Goal: Task Accomplishment & Management: Use online tool/utility

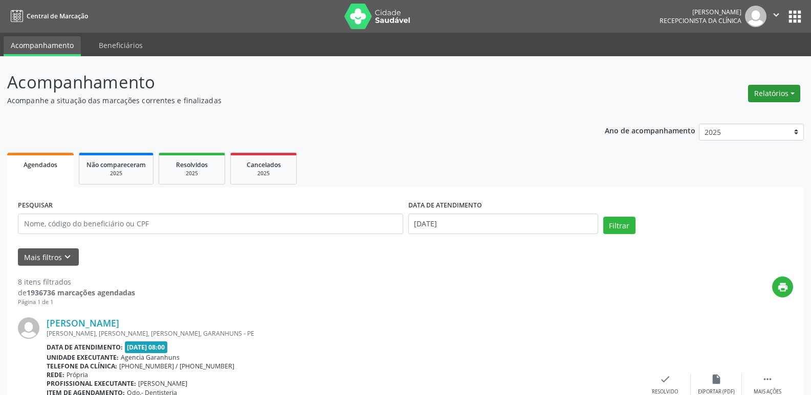
click at [771, 88] on button "Relatórios" at bounding box center [774, 93] width 52 height 17
click at [725, 115] on link "Agendamentos" at bounding box center [746, 115] width 110 height 14
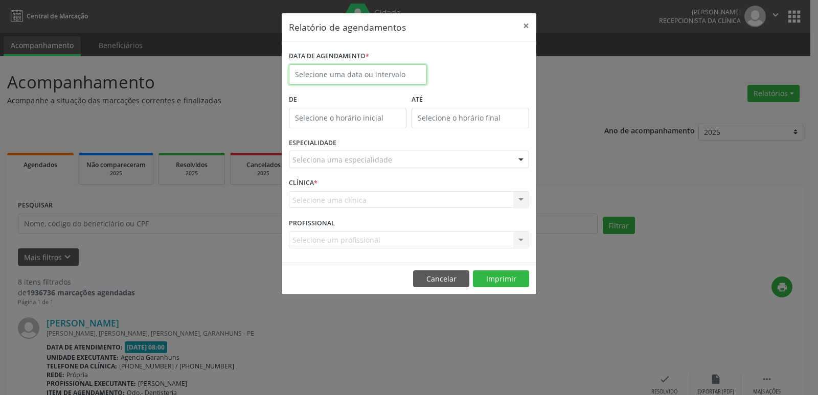
click at [375, 68] on input "text" at bounding box center [358, 74] width 138 height 20
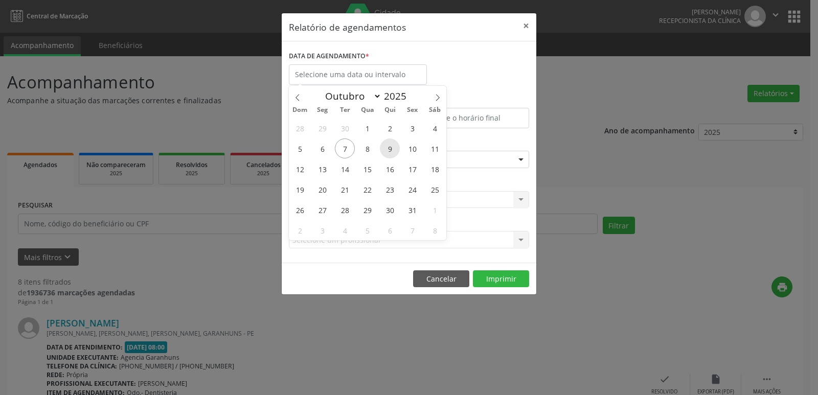
click at [387, 144] on span "9" at bounding box center [390, 149] width 20 height 20
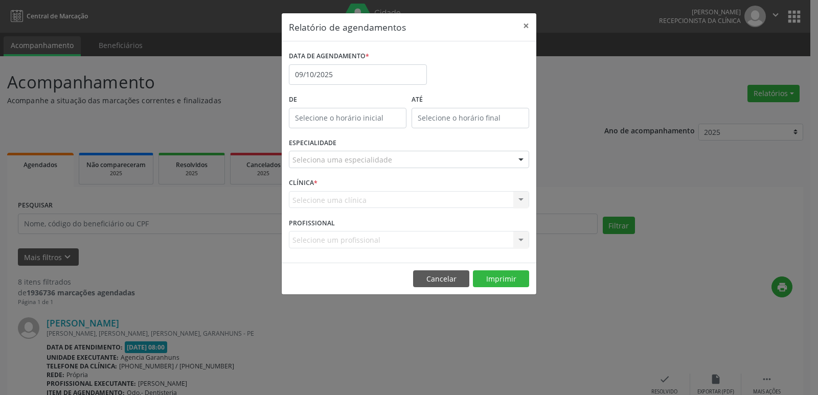
click at [357, 153] on div "Seleciona uma especialidade" at bounding box center [409, 159] width 240 height 17
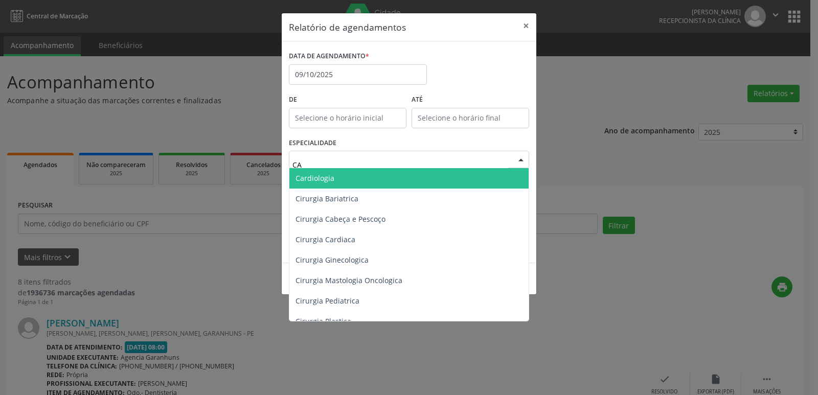
type input "CAR"
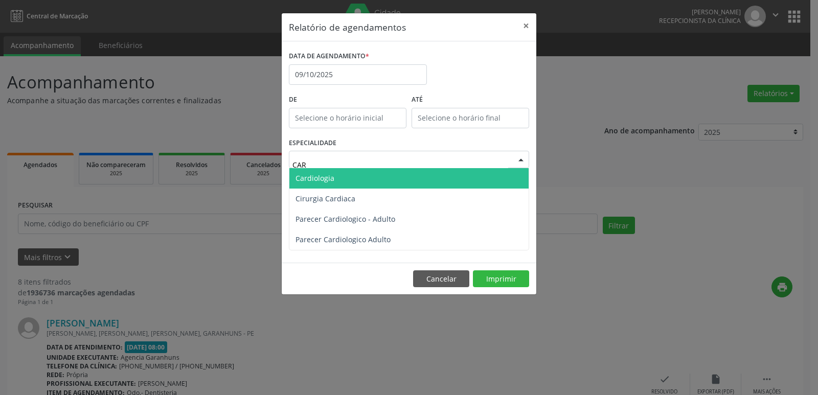
click at [373, 172] on span "Cardiologia" at bounding box center [409, 178] width 239 height 20
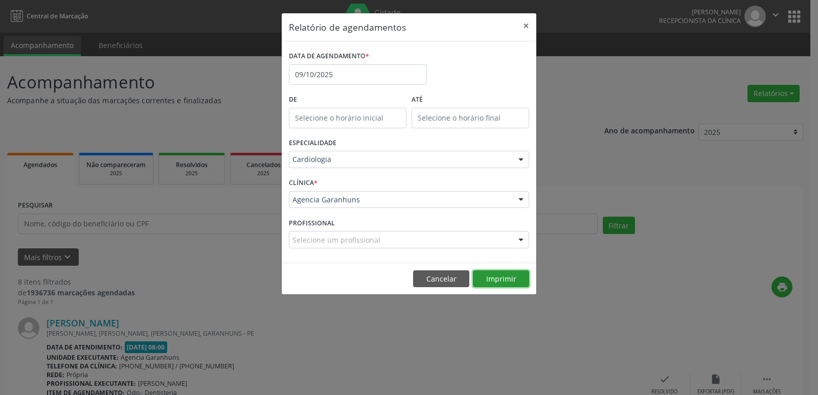
click at [502, 278] on button "Imprimir" at bounding box center [501, 279] width 56 height 17
click at [523, 26] on button "×" at bounding box center [526, 25] width 20 height 25
